Goal: Task Accomplishment & Management: Manage account settings

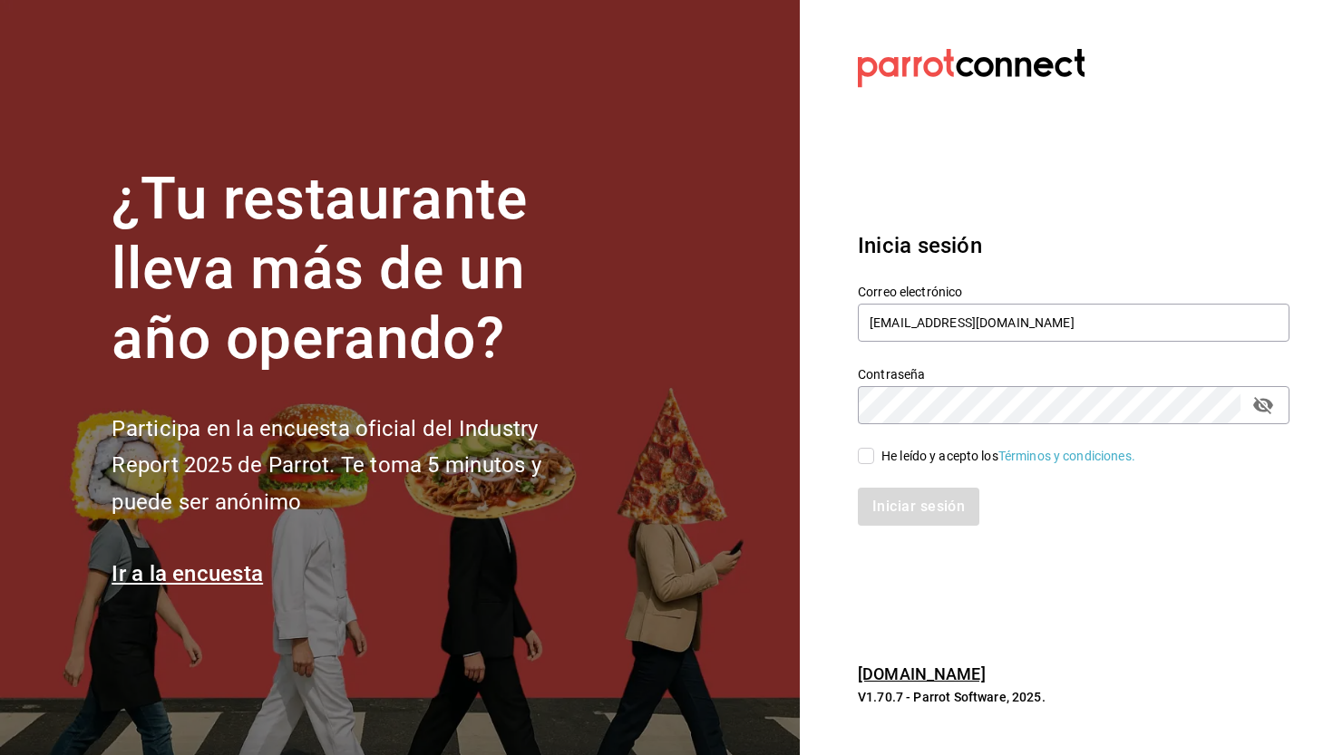
click at [867, 462] on input "He leído y acepto los Términos y condiciones." at bounding box center [866, 456] width 16 height 16
checkbox input "true"
click at [902, 500] on button "Iniciar sesión" at bounding box center [919, 507] width 123 height 38
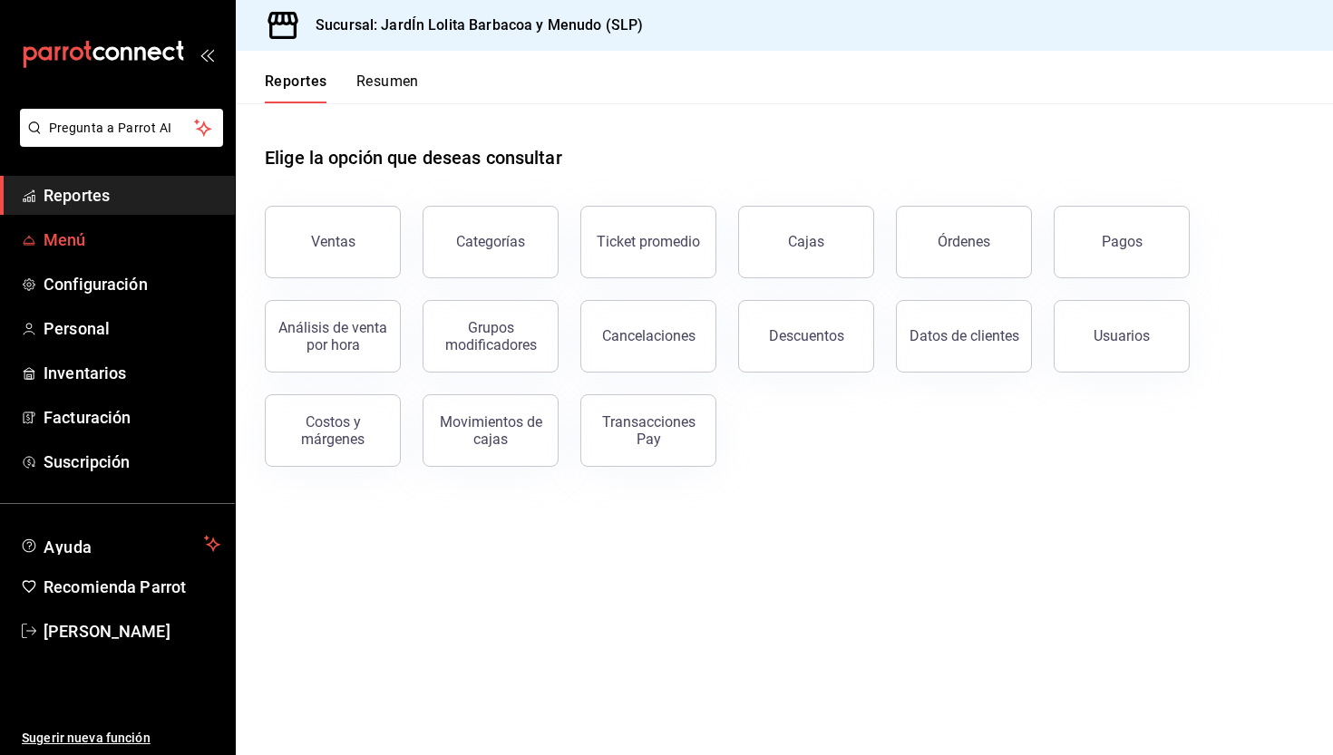
click at [160, 257] on link "Menú" at bounding box center [117, 239] width 235 height 39
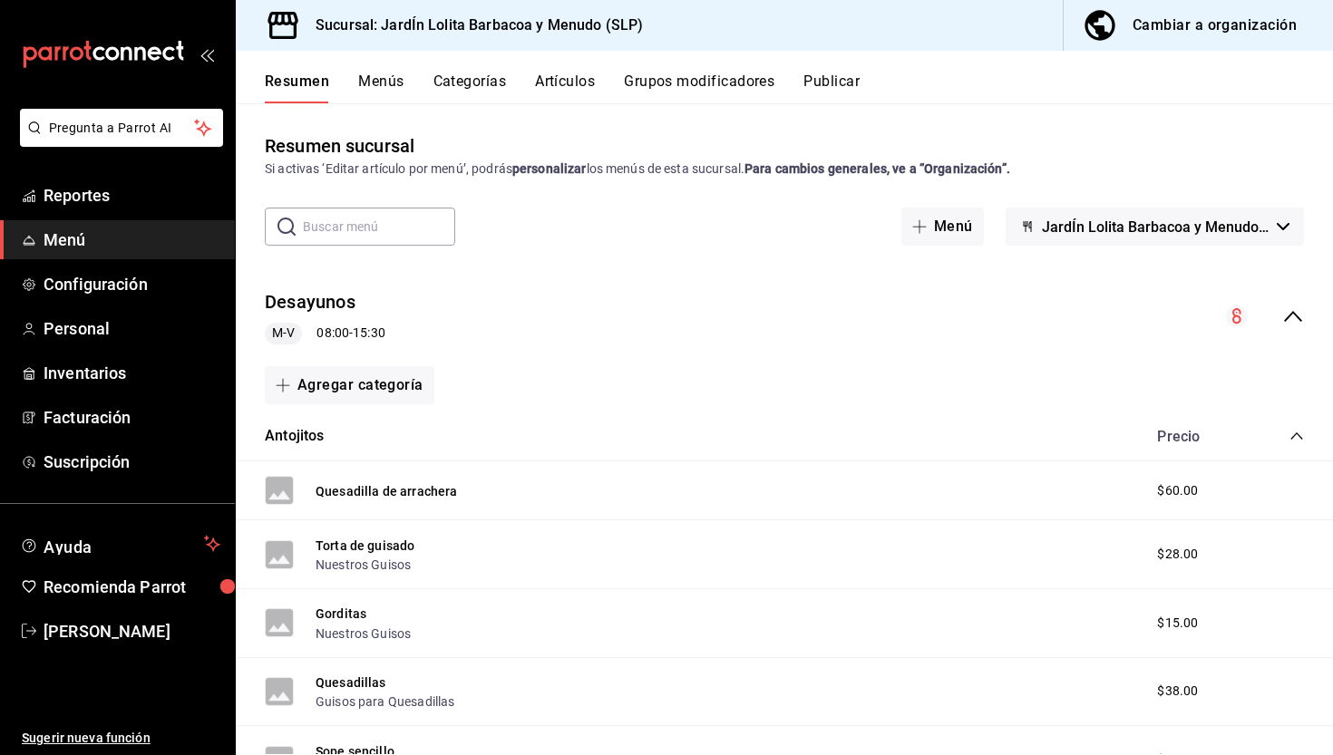
click at [416, 223] on input "text" at bounding box center [379, 227] width 152 height 36
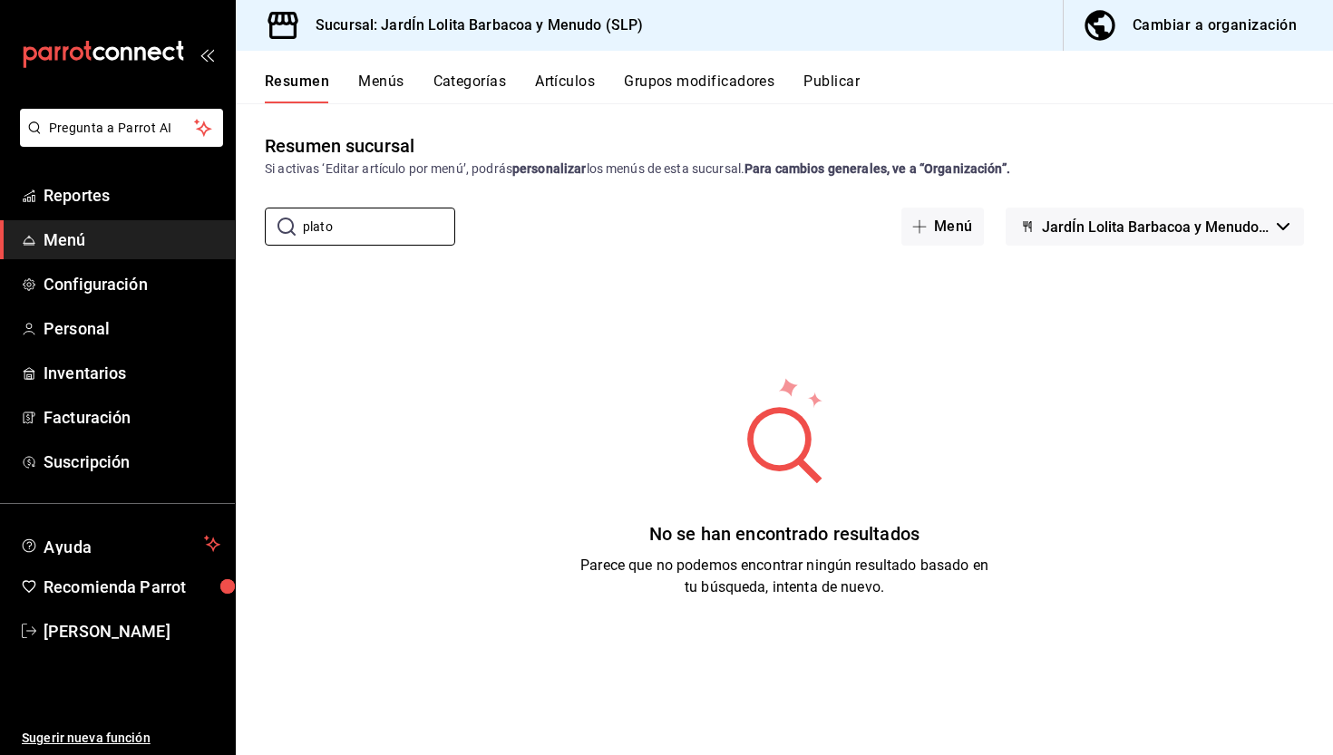
type input "plato"
click at [568, 74] on button "Artículos" at bounding box center [565, 88] width 60 height 31
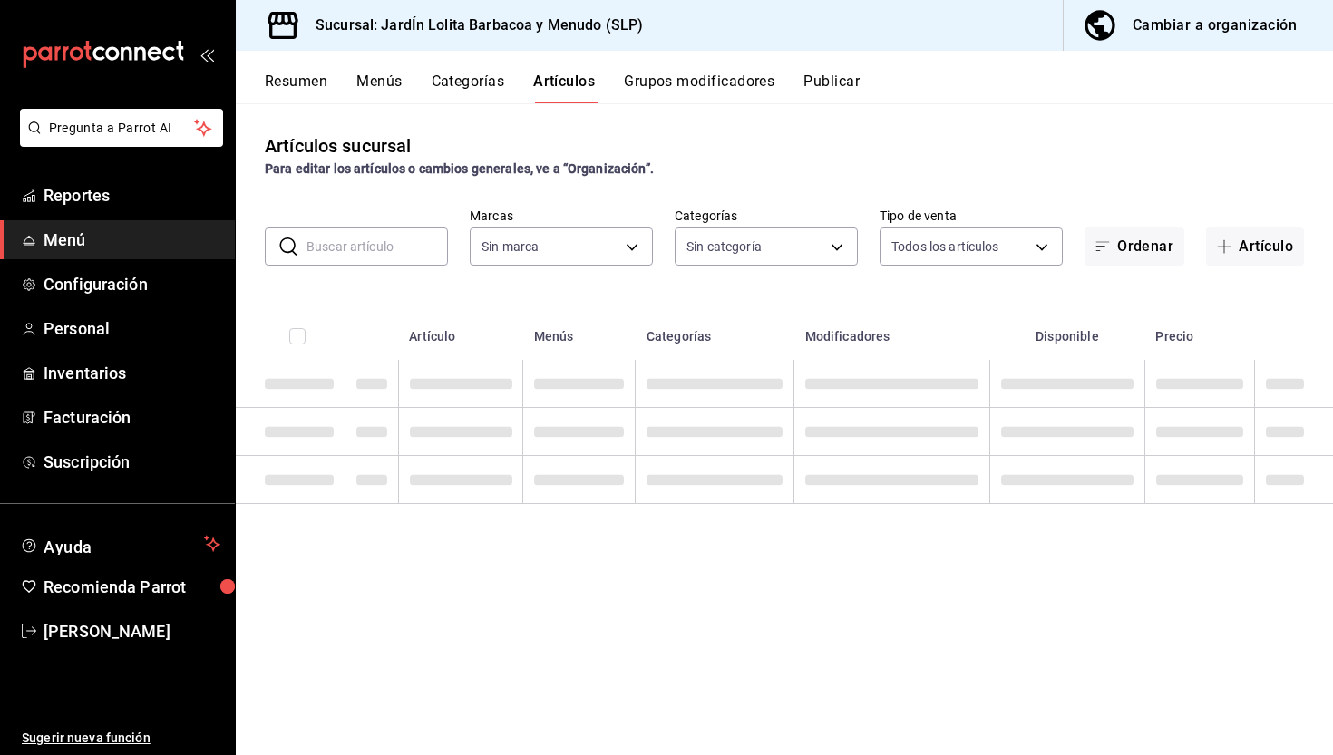
type input "044c81b7-237c-4a05-a4ec-ef343f74ba7c"
type input "b75db6a8-2d00-4fb4-8241-604fa34abb82,867c6ba8-dfda-4fd8-bd3c-7b25d5d6072a,16ecf…"
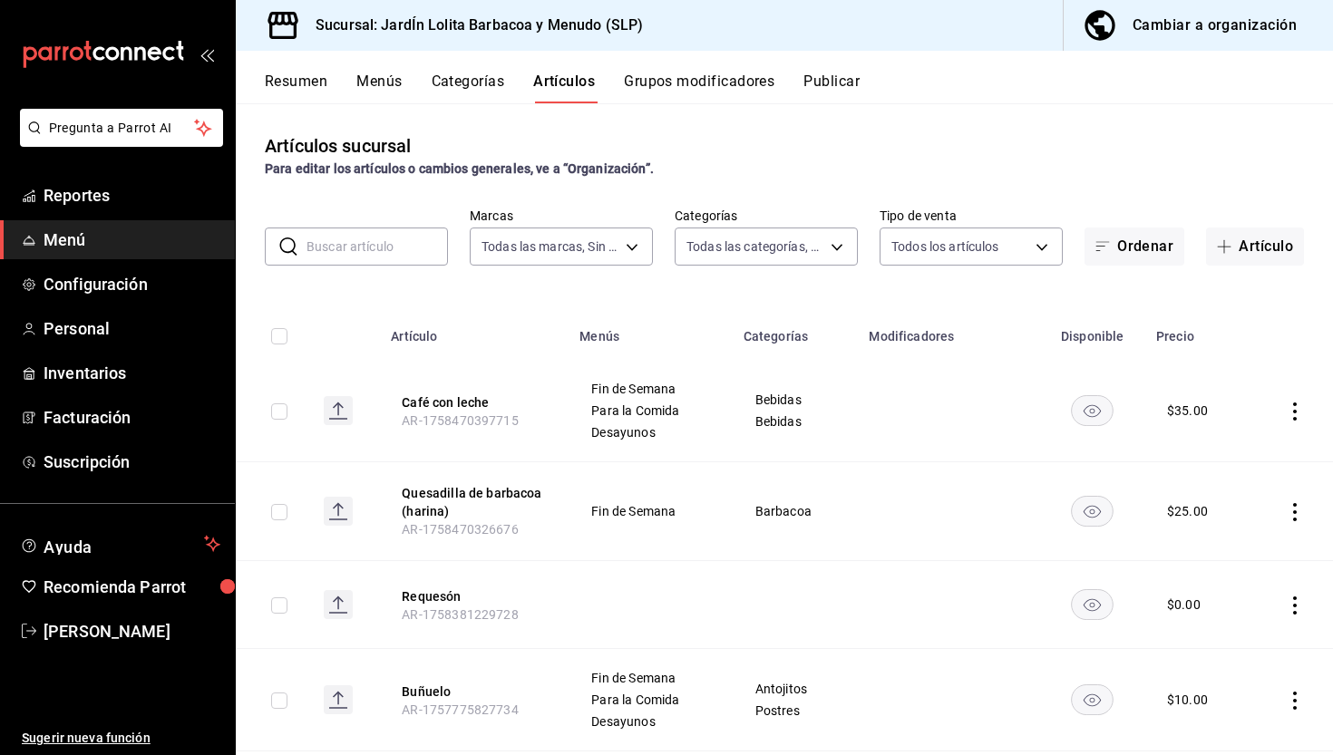
click at [429, 244] on input "text" at bounding box center [376, 246] width 141 height 36
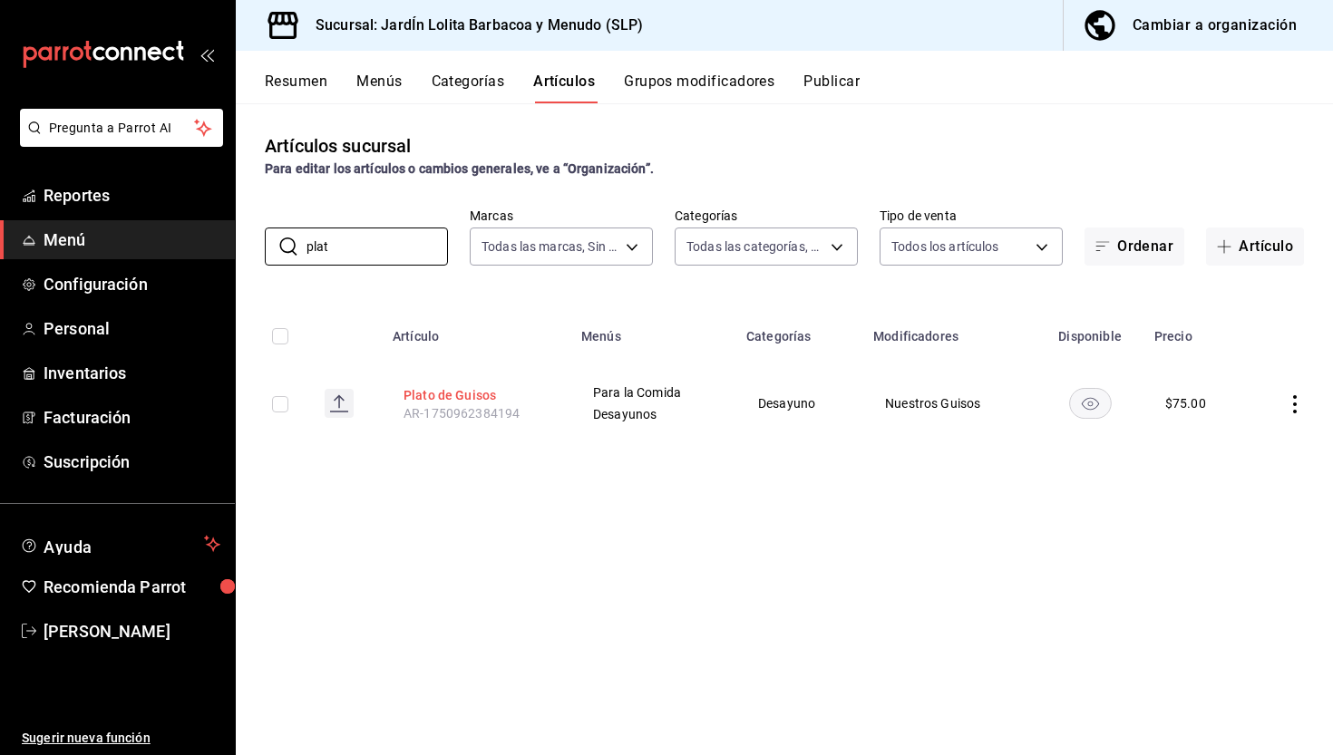
type input "plat"
click at [480, 389] on button "Plato de Guisos" at bounding box center [475, 395] width 145 height 18
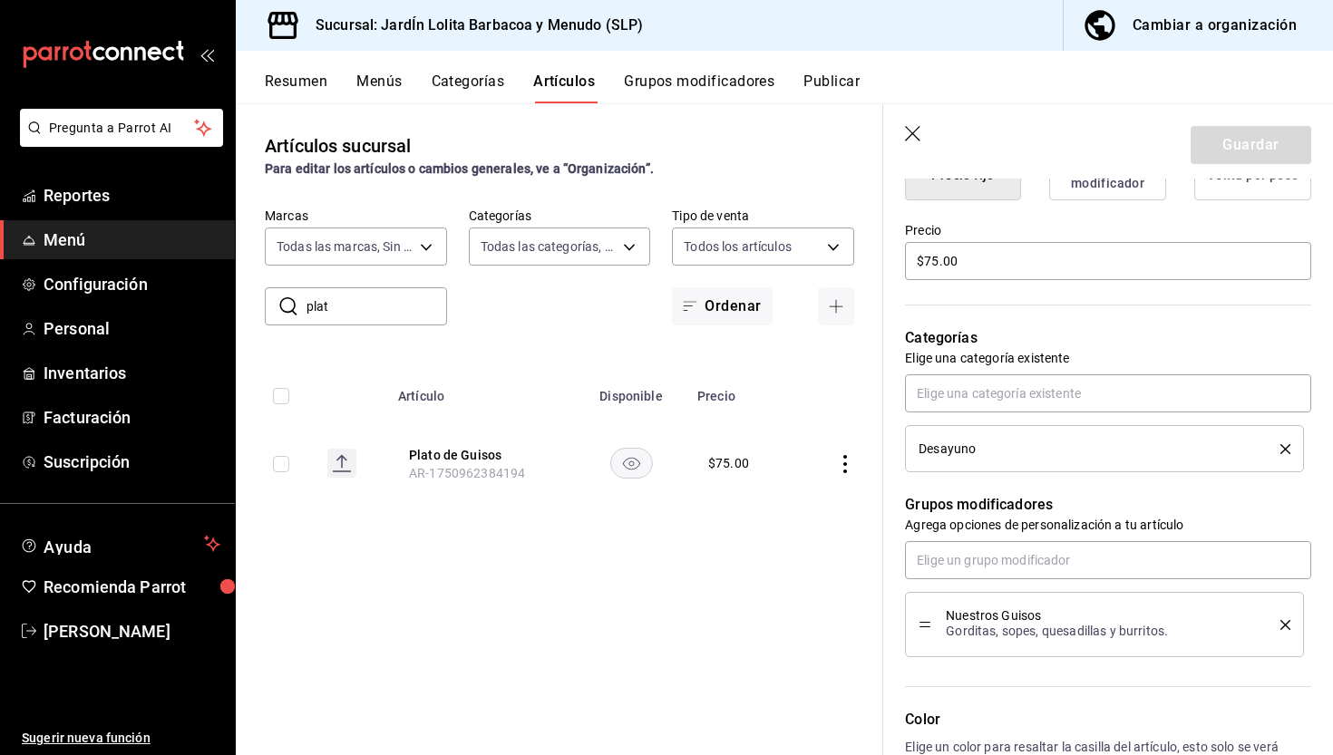
scroll to position [505, 0]
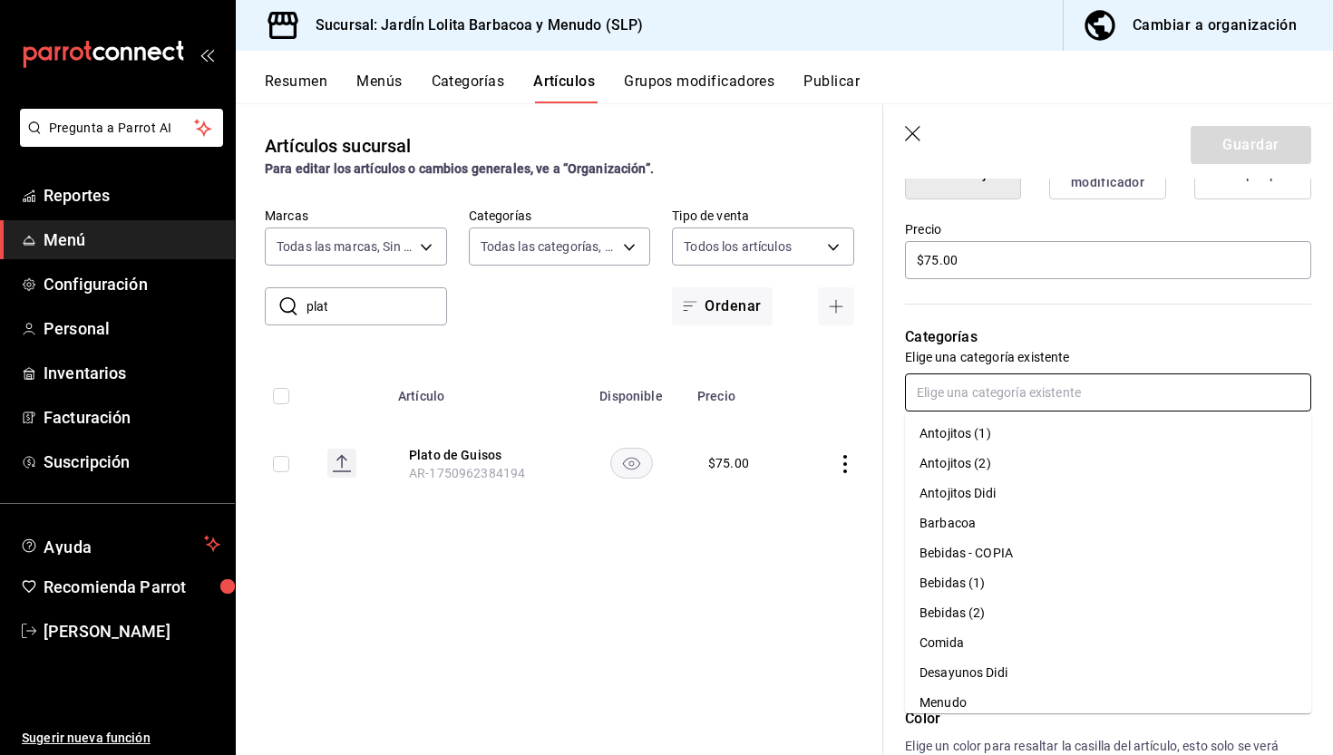
click at [1166, 382] on input "text" at bounding box center [1108, 393] width 406 height 38
click at [951, 441] on li "Antojitos (1)" at bounding box center [1108, 434] width 406 height 30
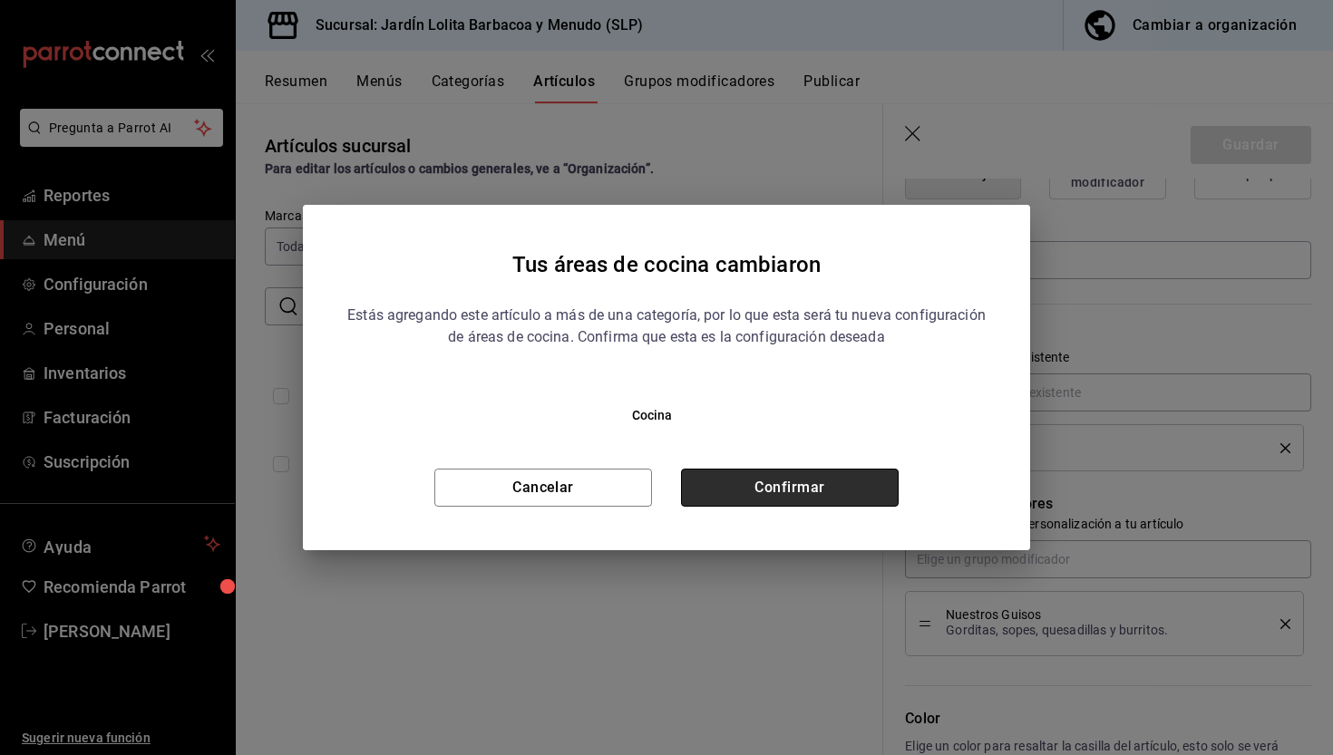
click at [857, 483] on button "Confirmar" at bounding box center [790, 488] width 218 height 38
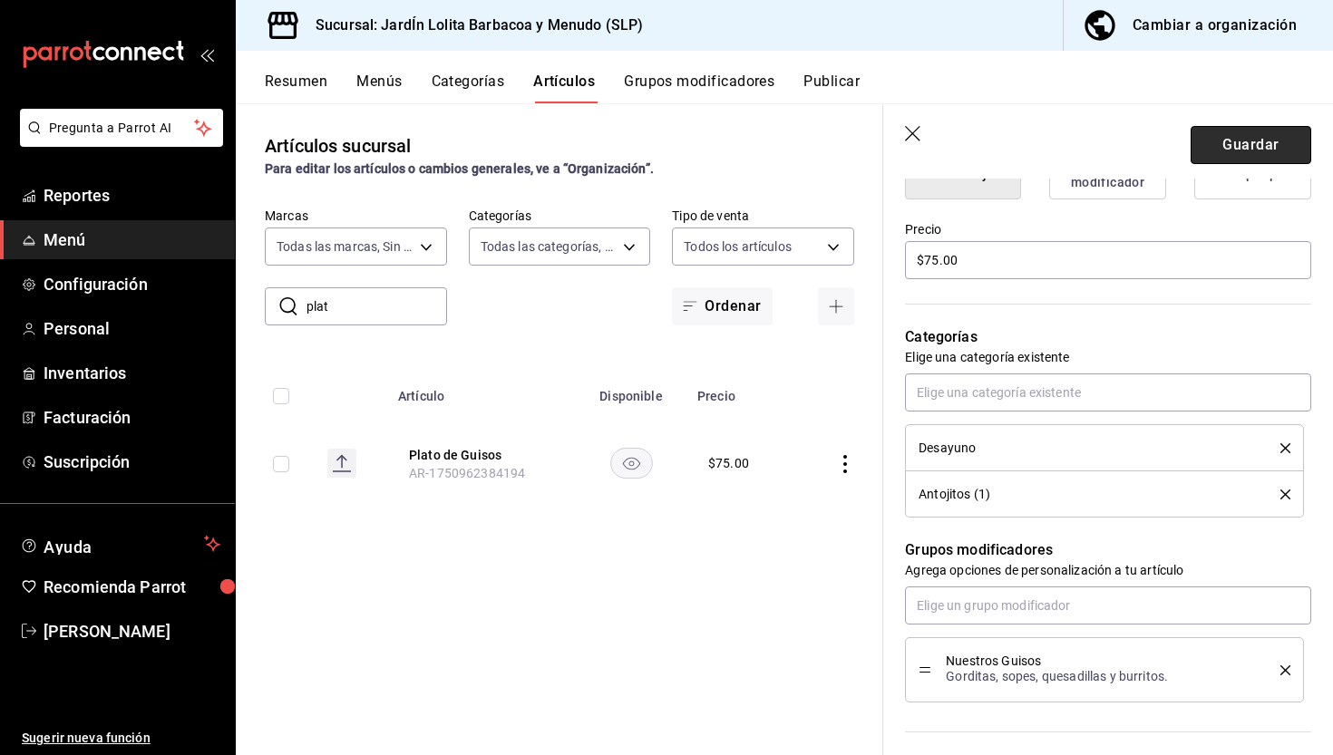
click at [1272, 144] on button "Guardar" at bounding box center [1250, 145] width 121 height 38
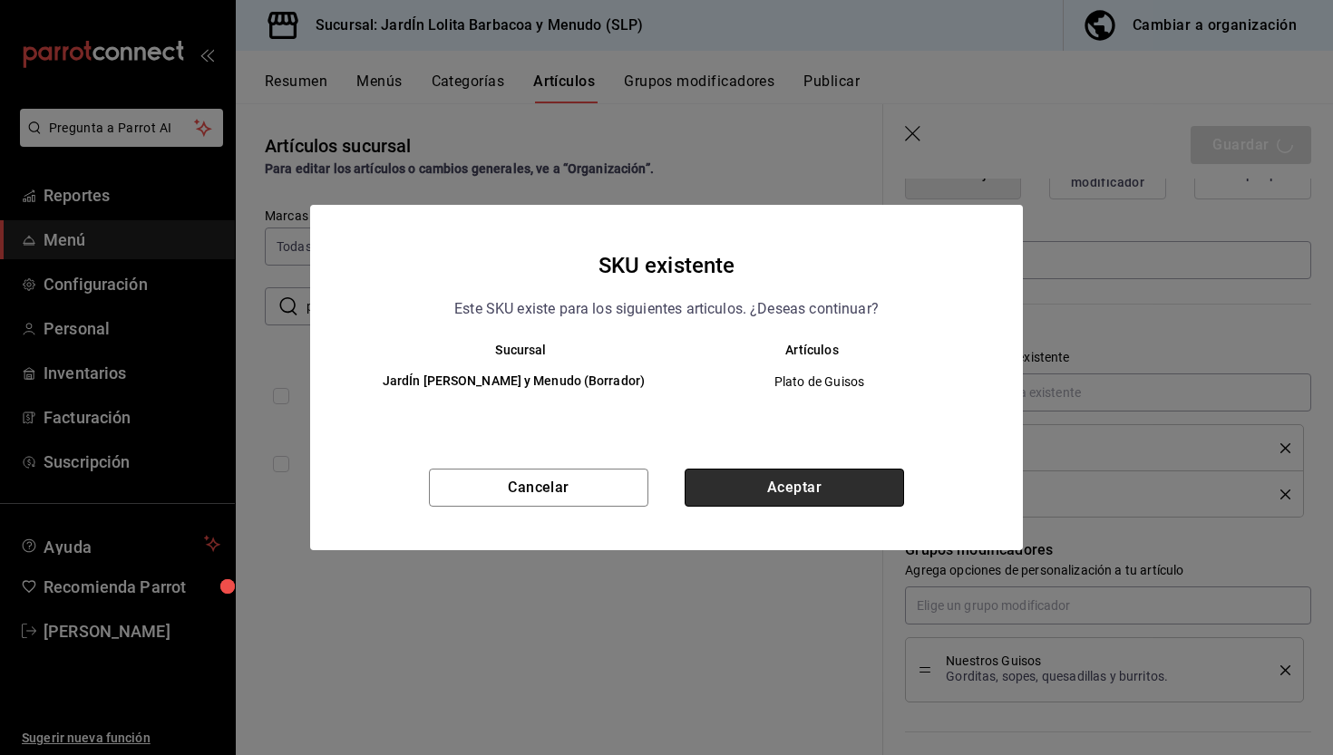
click at [860, 499] on button "Aceptar" at bounding box center [794, 488] width 219 height 38
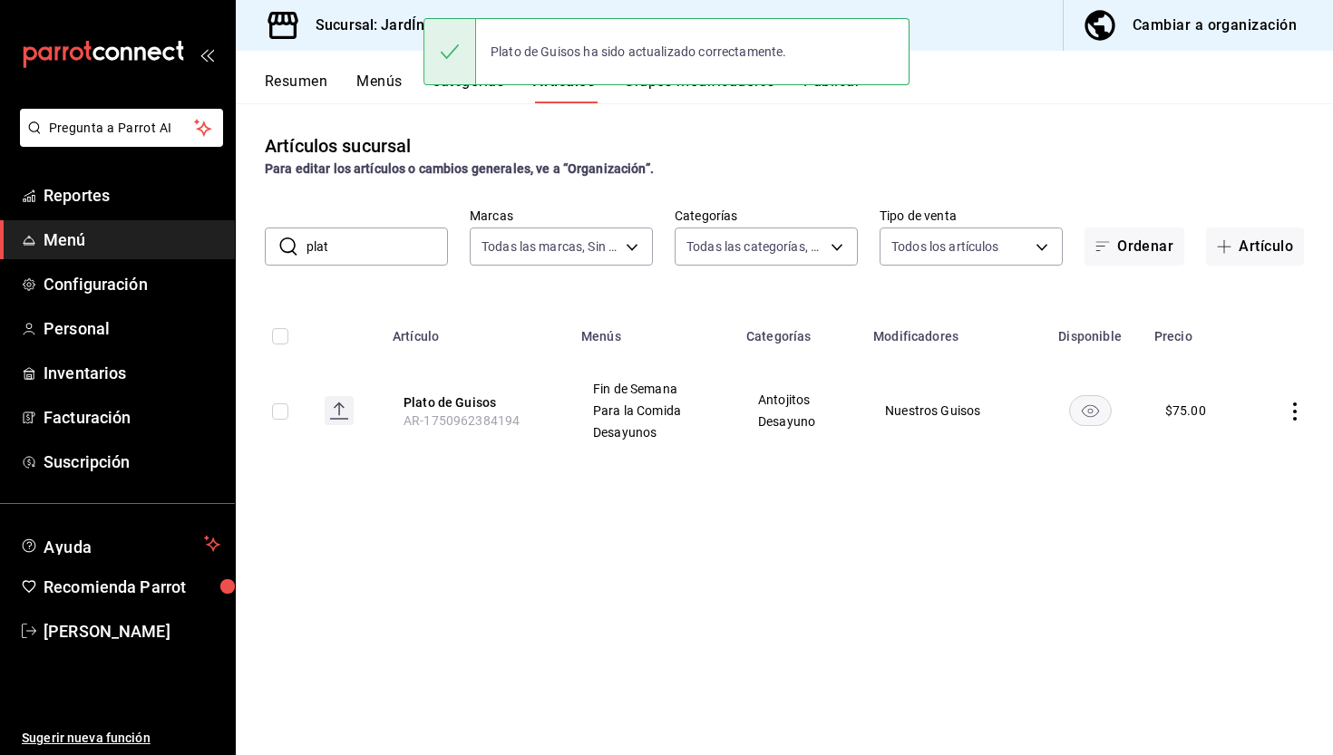
click at [843, 89] on div "Plato de Guisos ha sido actualizado correctamente." at bounding box center [666, 52] width 486 height 78
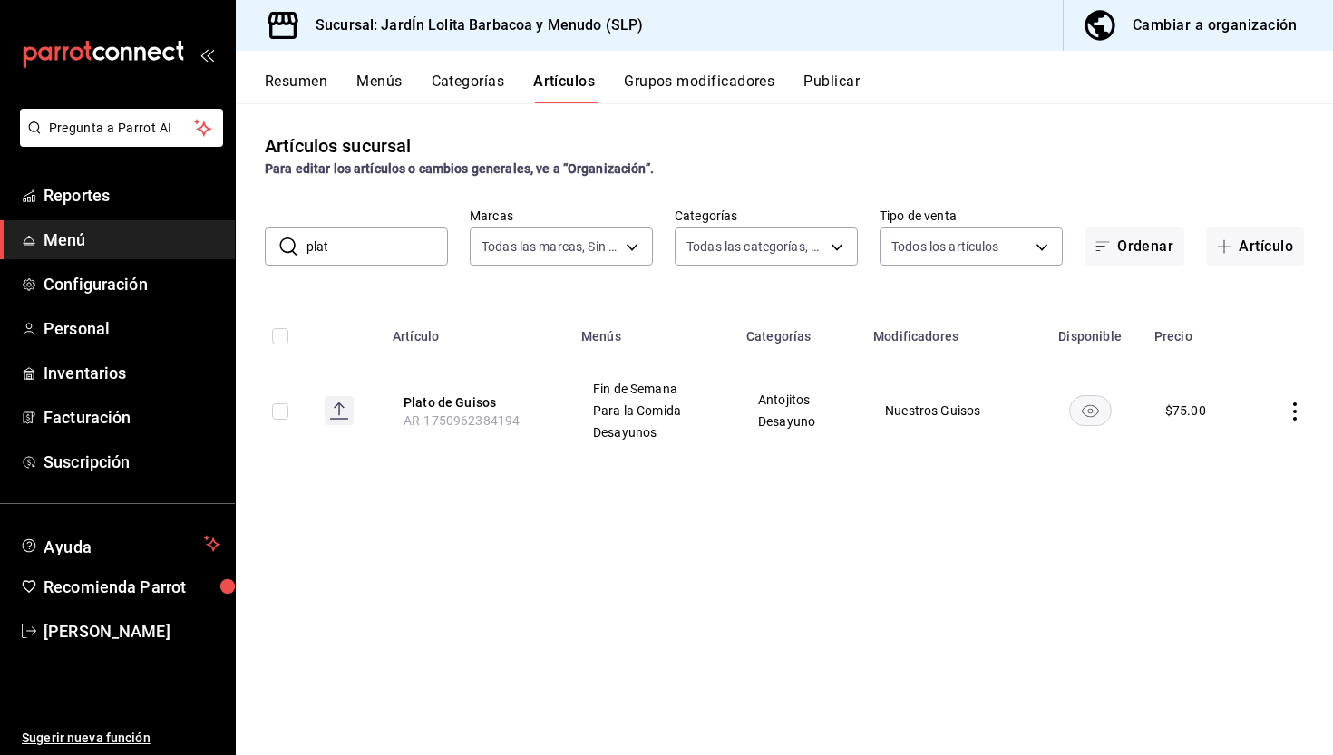
click at [842, 86] on button "Publicar" at bounding box center [831, 88] width 56 height 31
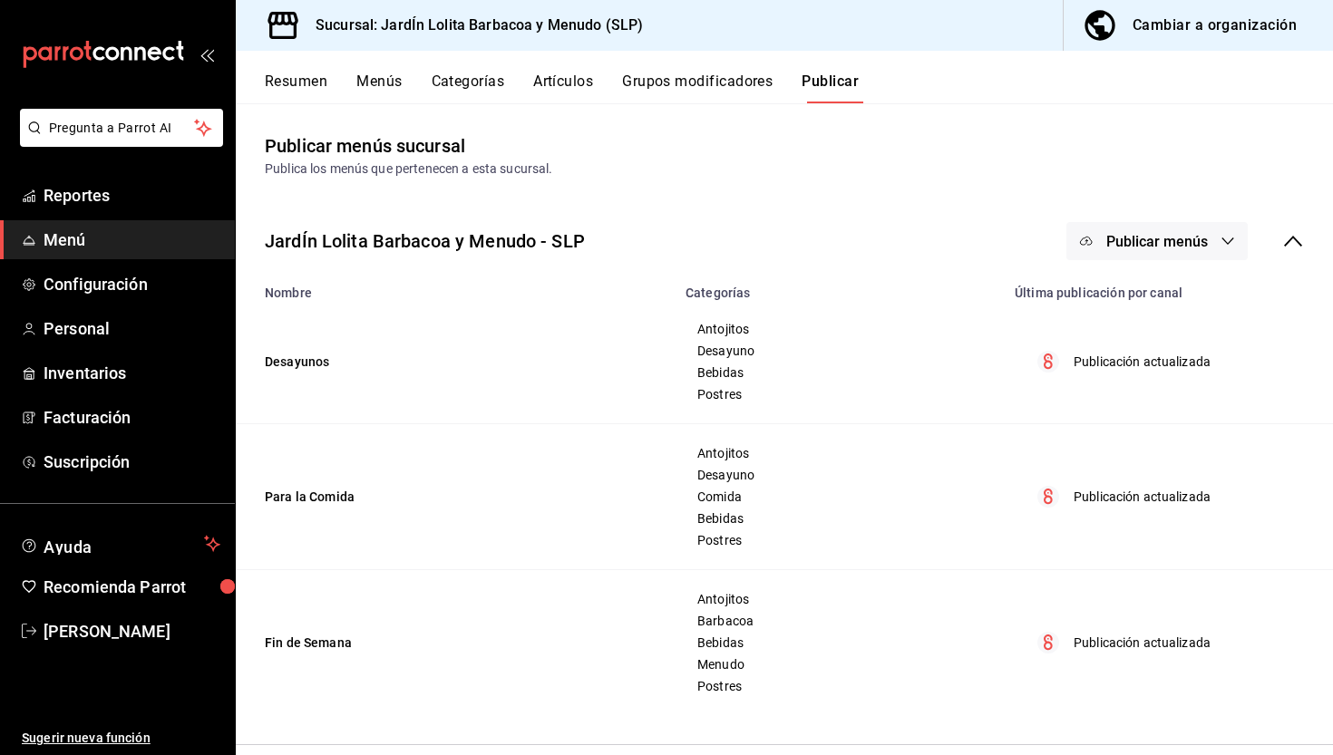
click at [1095, 244] on button "Publicar menús" at bounding box center [1156, 241] width 181 height 38
click at [1161, 289] on li "Punto de venta" at bounding box center [1157, 300] width 167 height 51
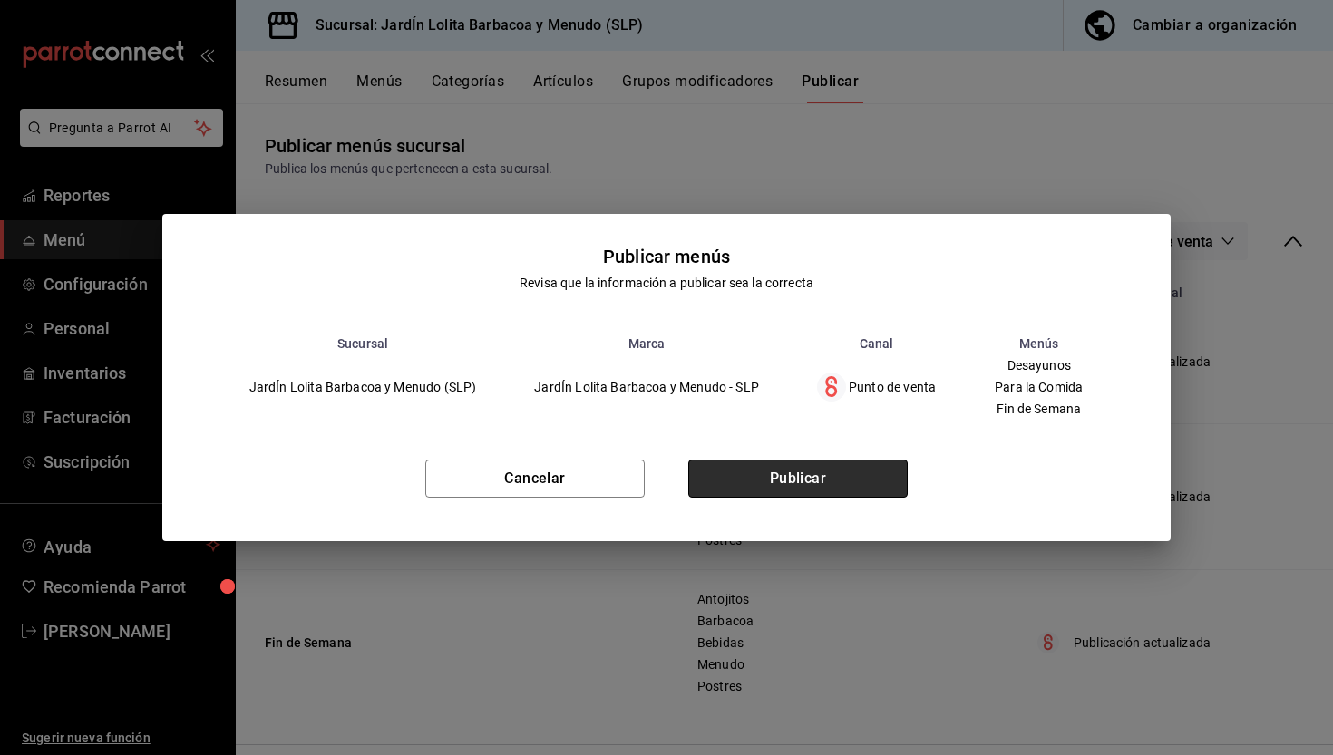
click at [853, 469] on button "Publicar" at bounding box center [797, 479] width 219 height 38
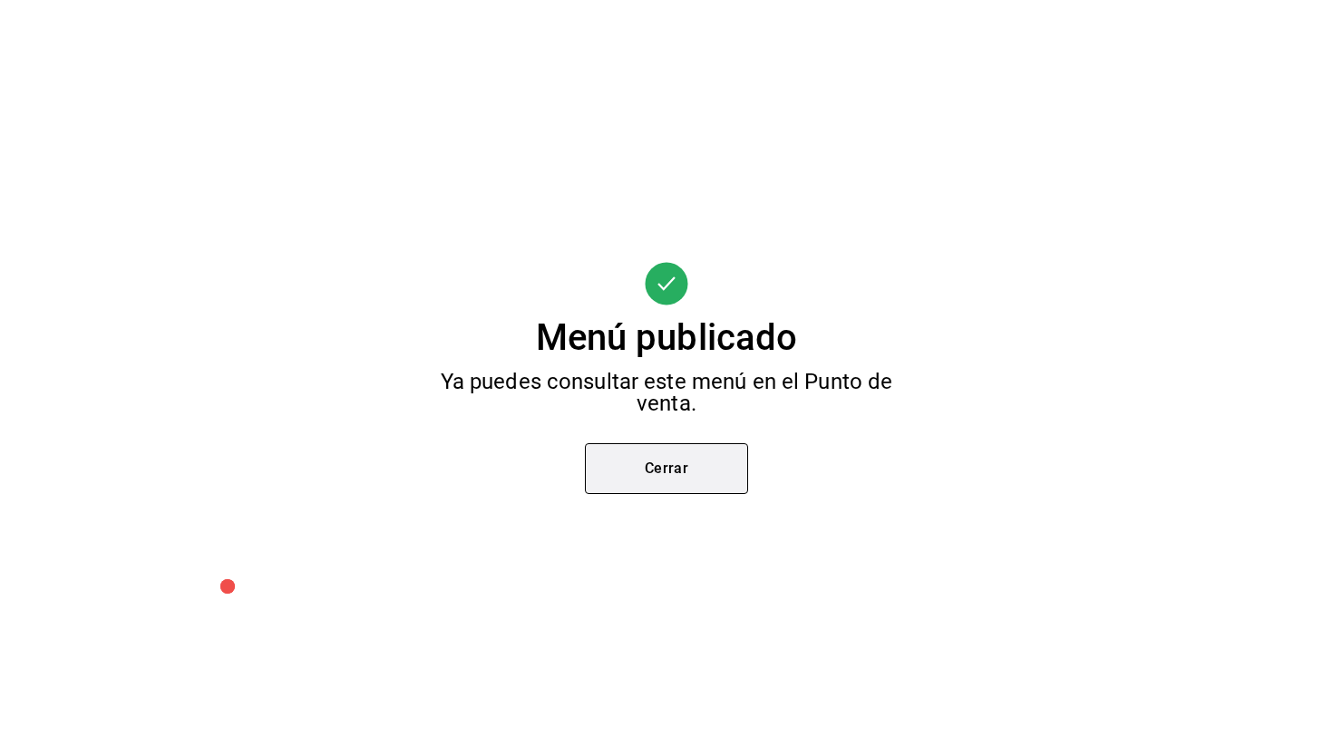
click at [662, 465] on button "Cerrar" at bounding box center [666, 468] width 163 height 51
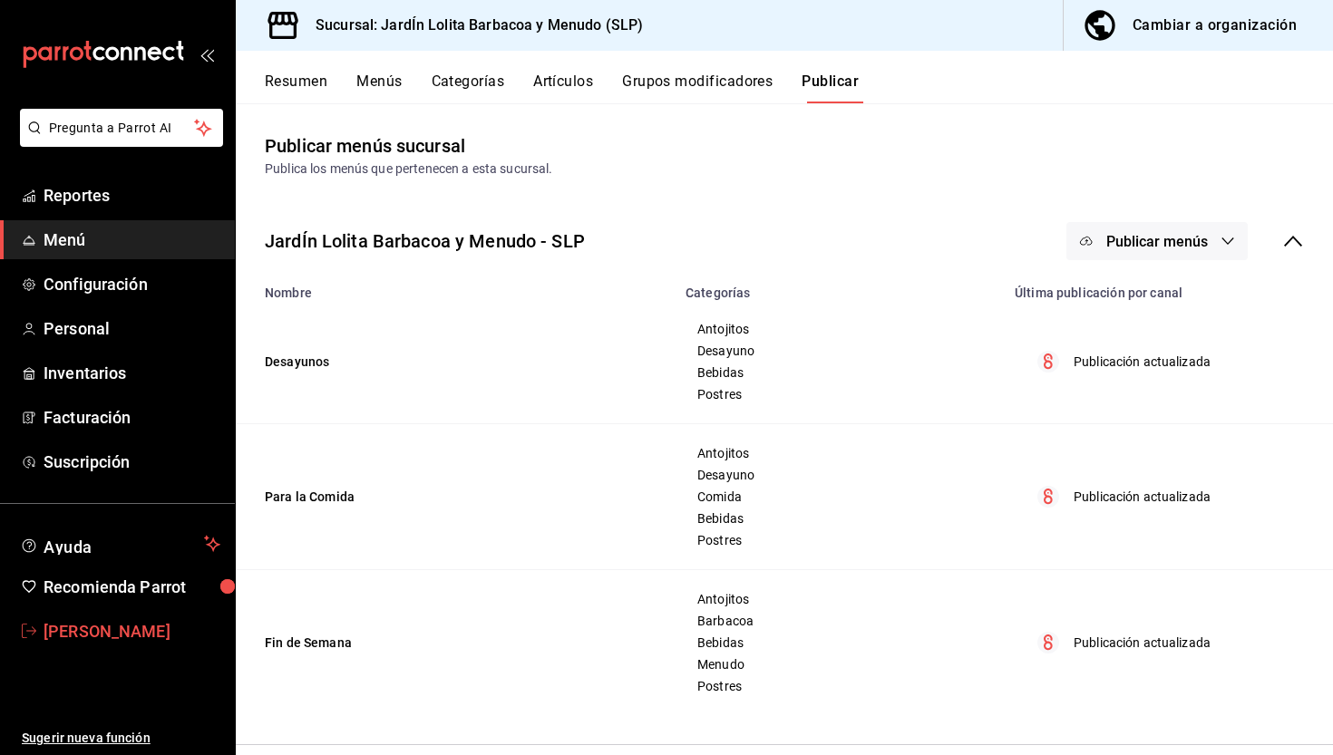
click at [141, 628] on span "[PERSON_NAME]" at bounding box center [132, 631] width 177 height 24
